Goal: Information Seeking & Learning: Learn about a topic

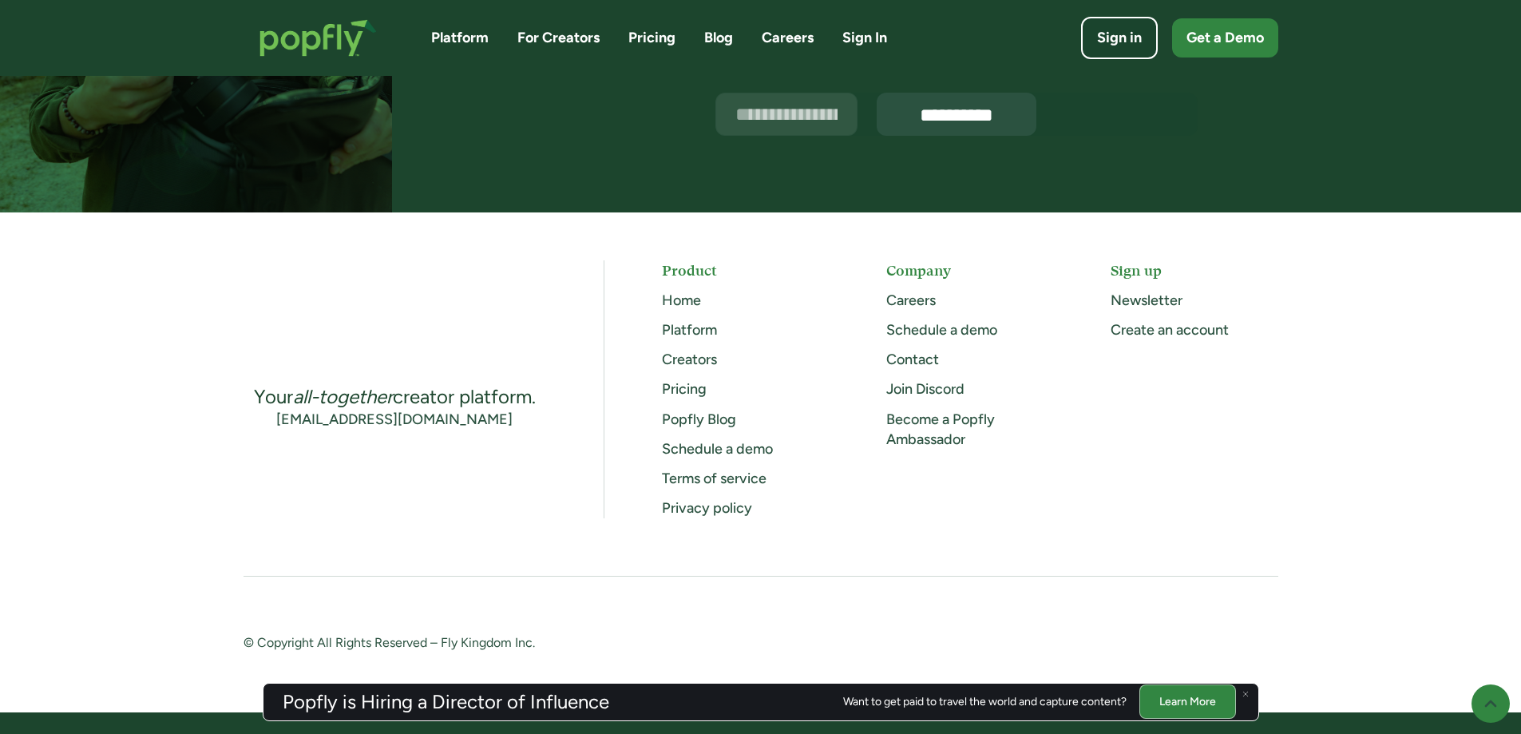
scroll to position [4155, 0]
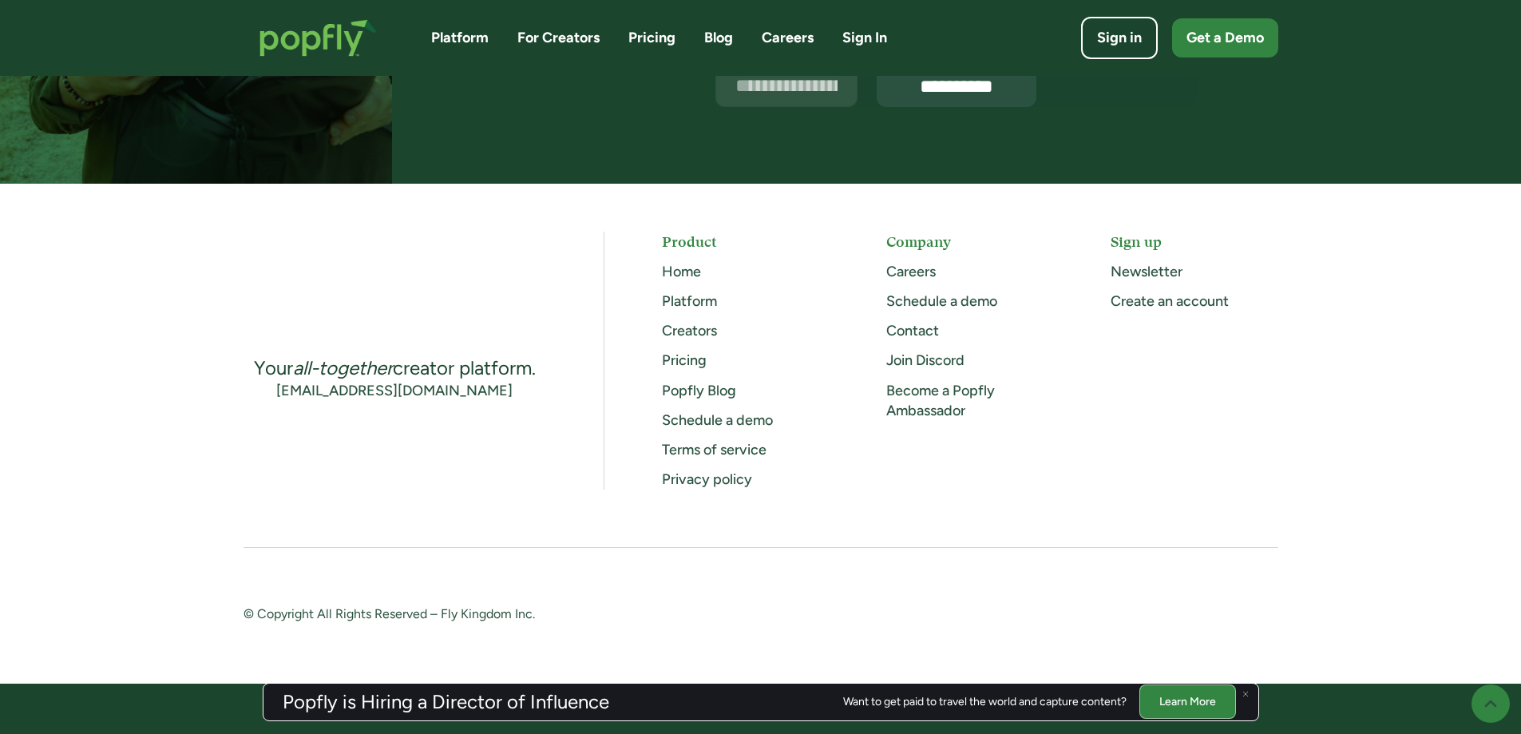
click at [917, 409] on link "Become a Popfly Ambassador" at bounding box center [940, 401] width 109 height 38
click at [457, 33] on link "Platform" at bounding box center [459, 38] width 57 height 20
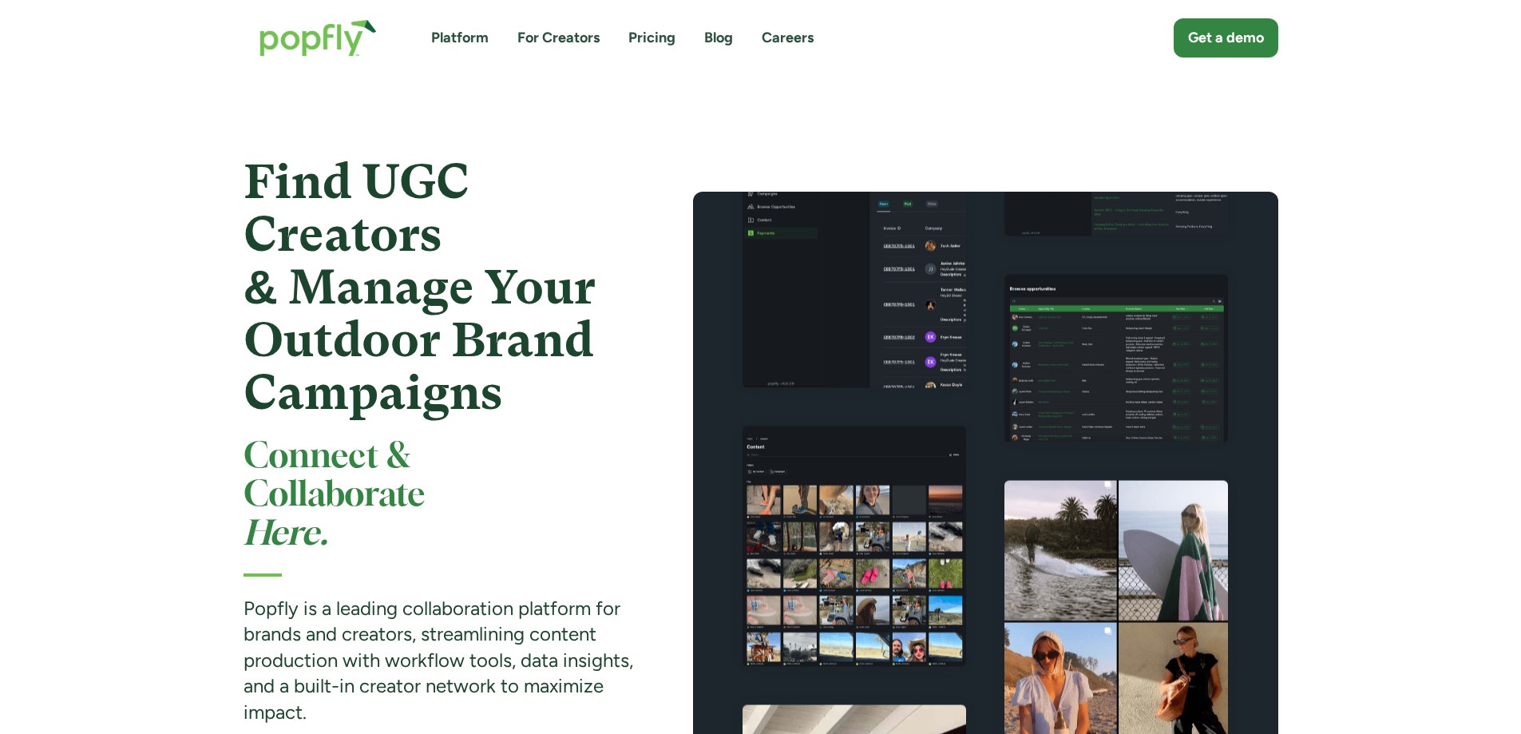
click at [654, 37] on link "Pricing" at bounding box center [651, 38] width 47 height 20
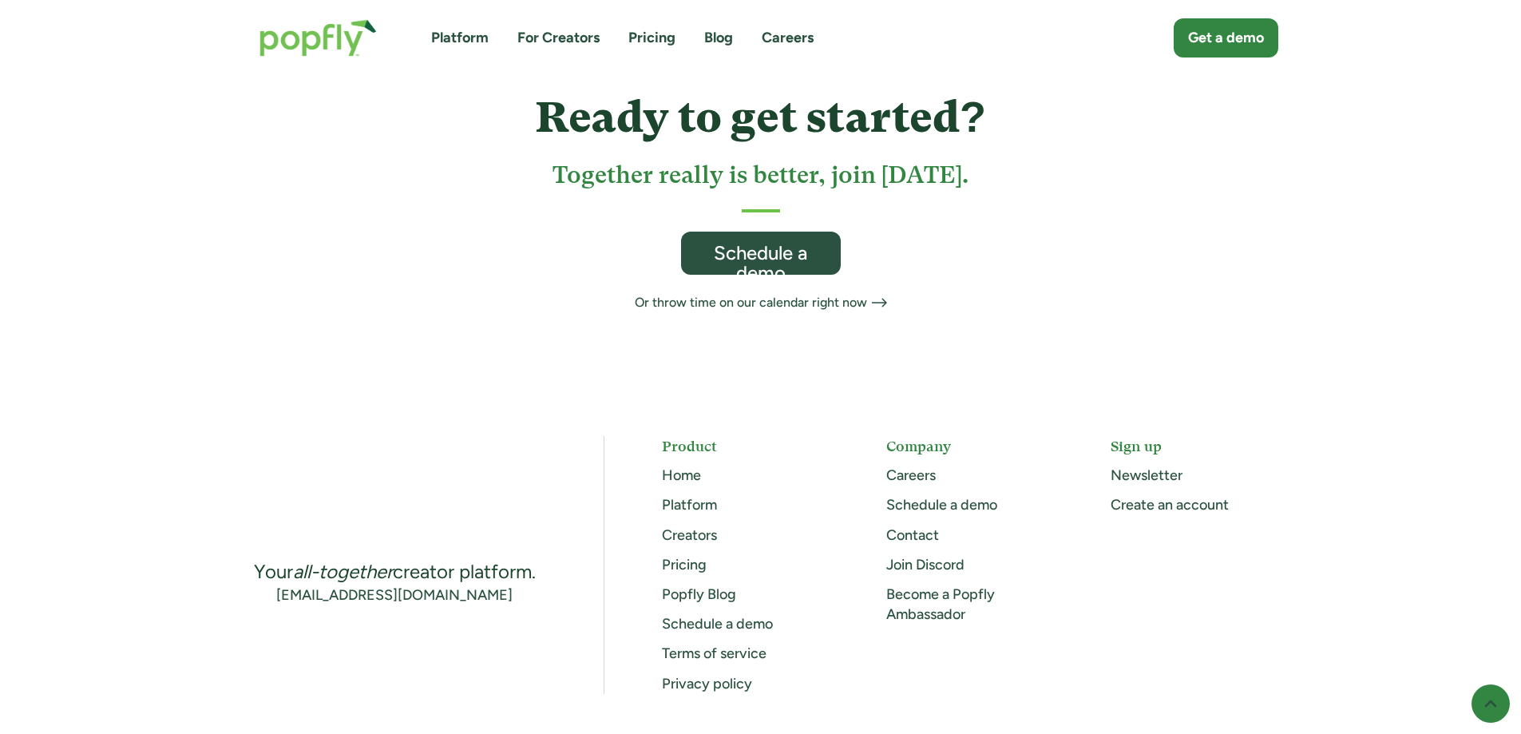
scroll to position [958, 0]
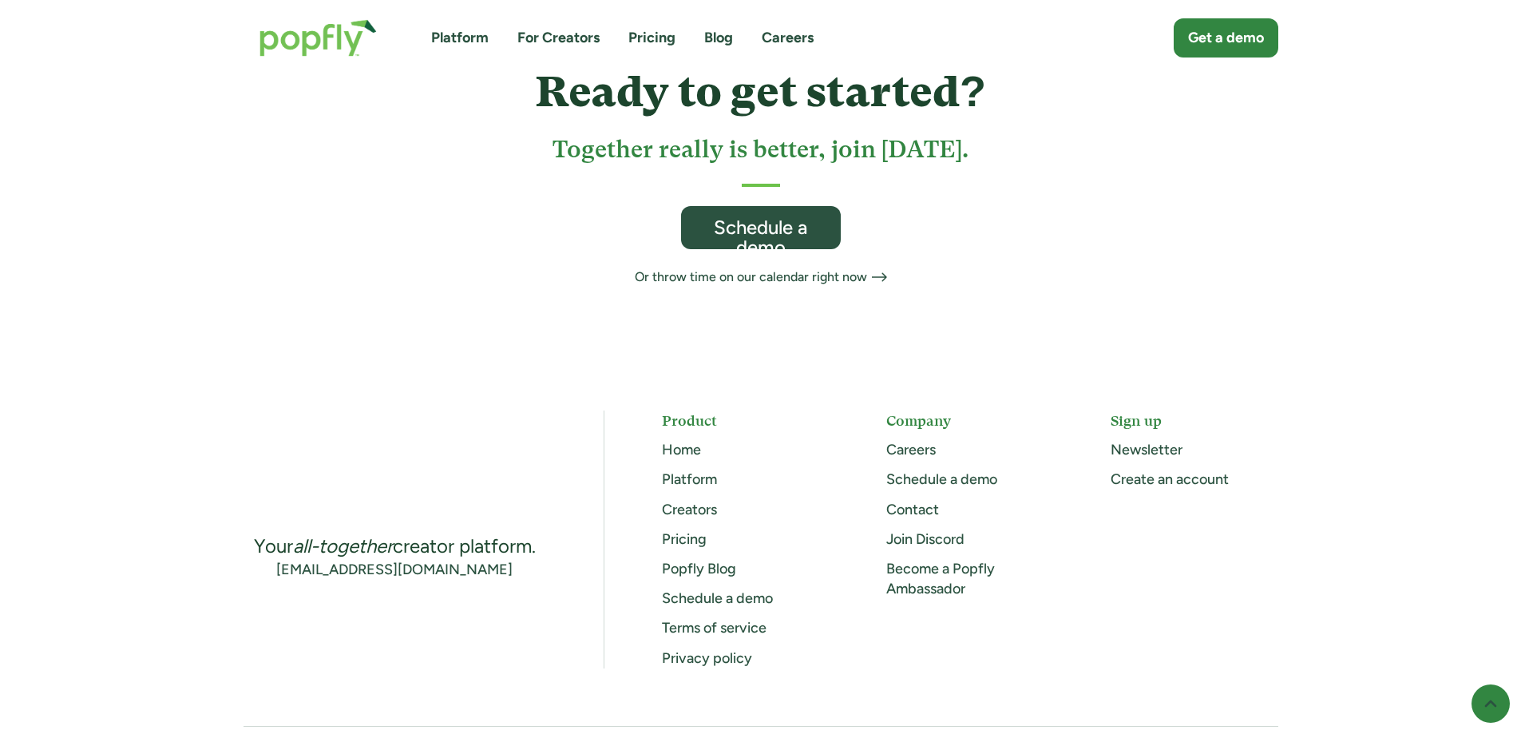
click at [912, 560] on link "Become a Popfly Ambassador" at bounding box center [940, 579] width 109 height 38
